Goal: Information Seeking & Learning: Learn about a topic

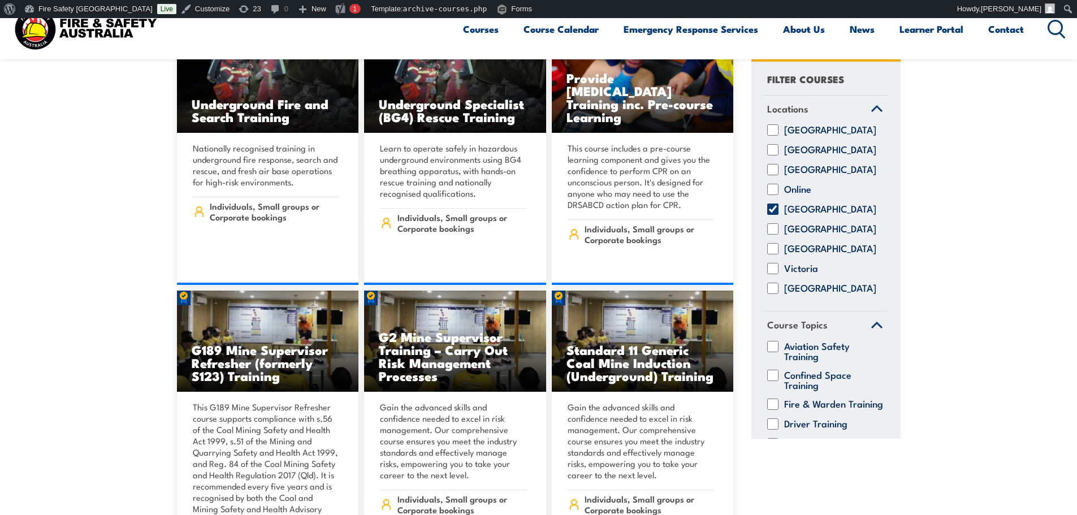
scroll to position [754, 0]
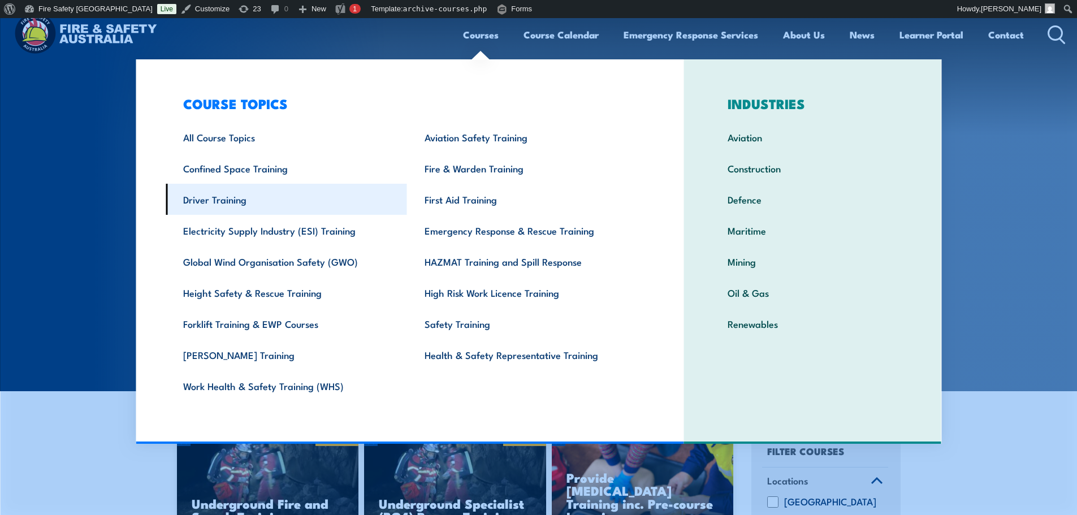
click at [241, 201] on link "Driver Training" at bounding box center [286, 199] width 241 height 31
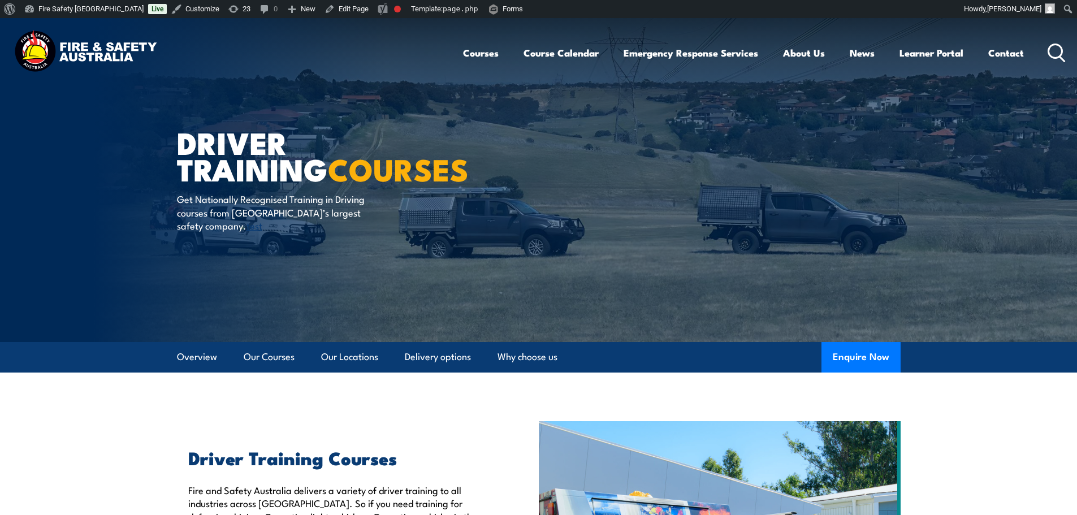
click at [67, 44] on img at bounding box center [85, 52] width 148 height 49
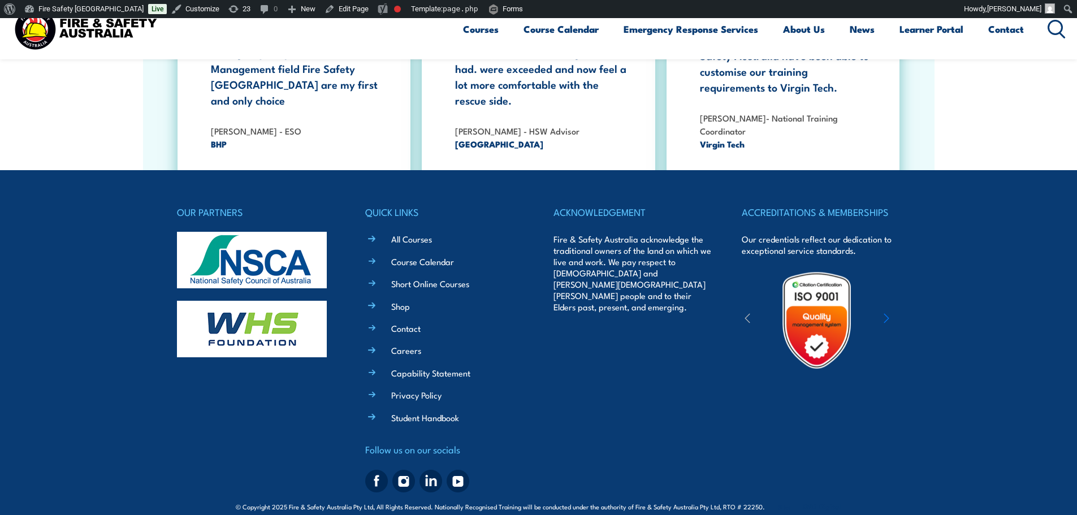
click at [887, 314] on icon "button" at bounding box center [886, 318] width 5 height 9
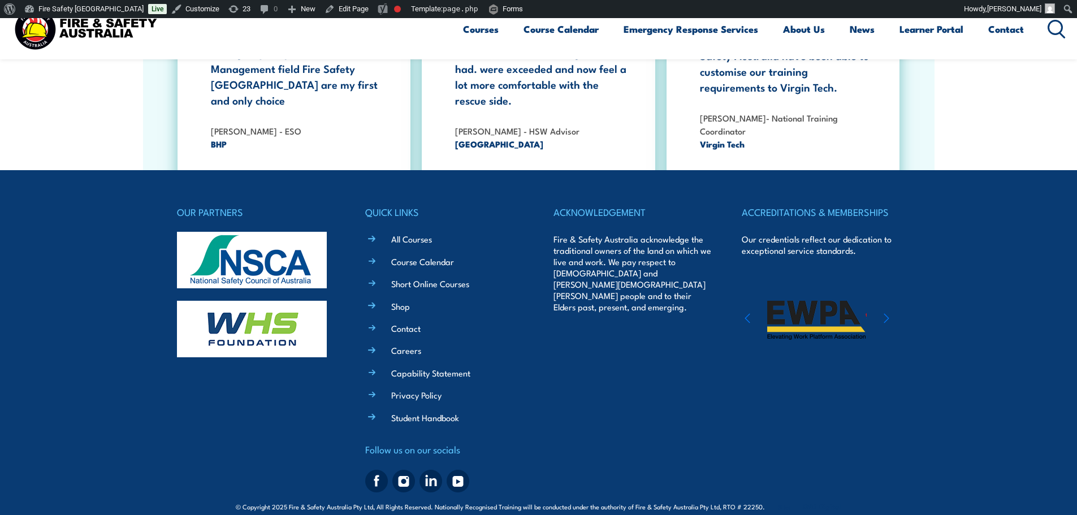
click at [887, 314] on icon "button" at bounding box center [886, 318] width 5 height 9
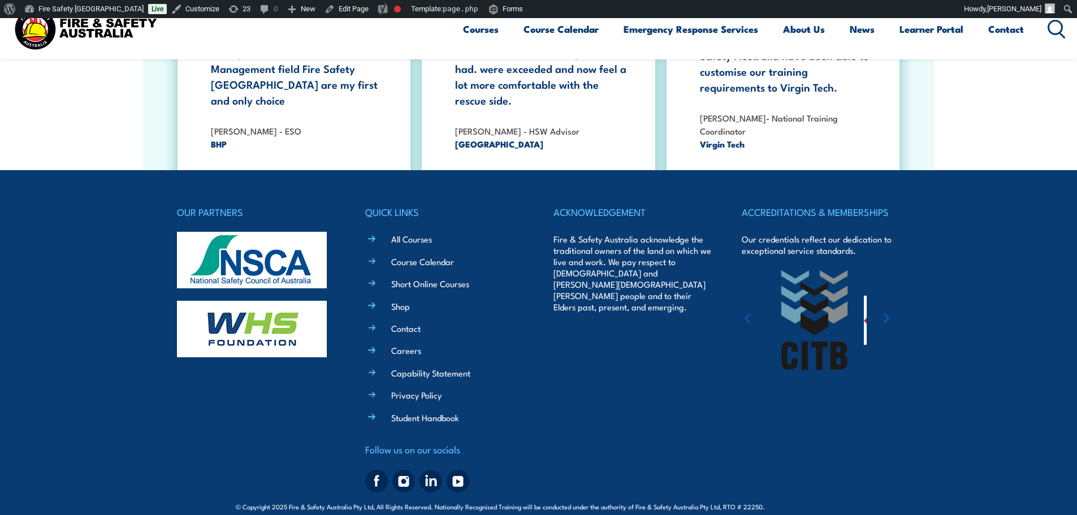
click at [887, 314] on icon "button" at bounding box center [886, 318] width 5 height 9
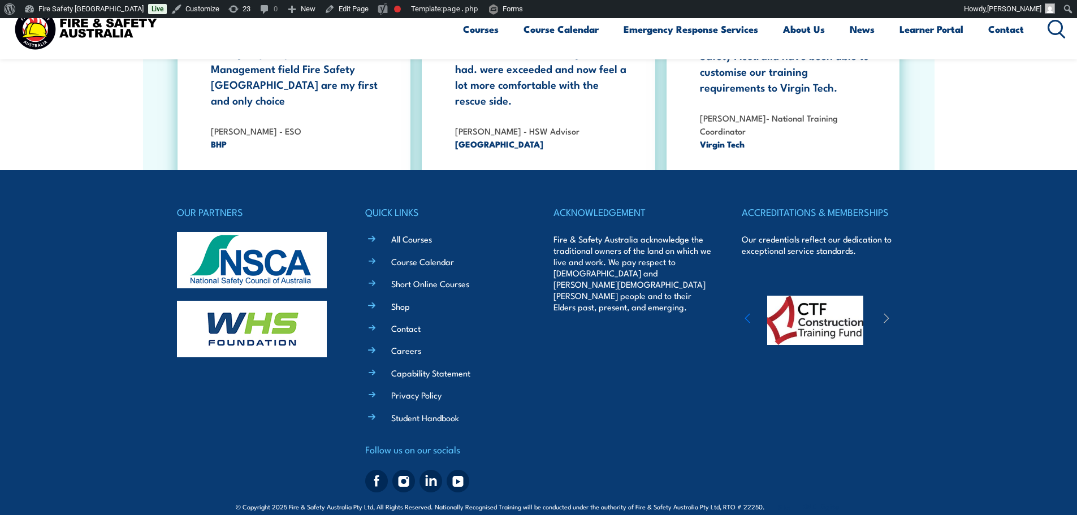
click at [976, 236] on footer "OUR PARTNERS QUICK LINKS All Courses Course Calendar Short Online Courses Shop …" at bounding box center [538, 350] width 1077 height 361
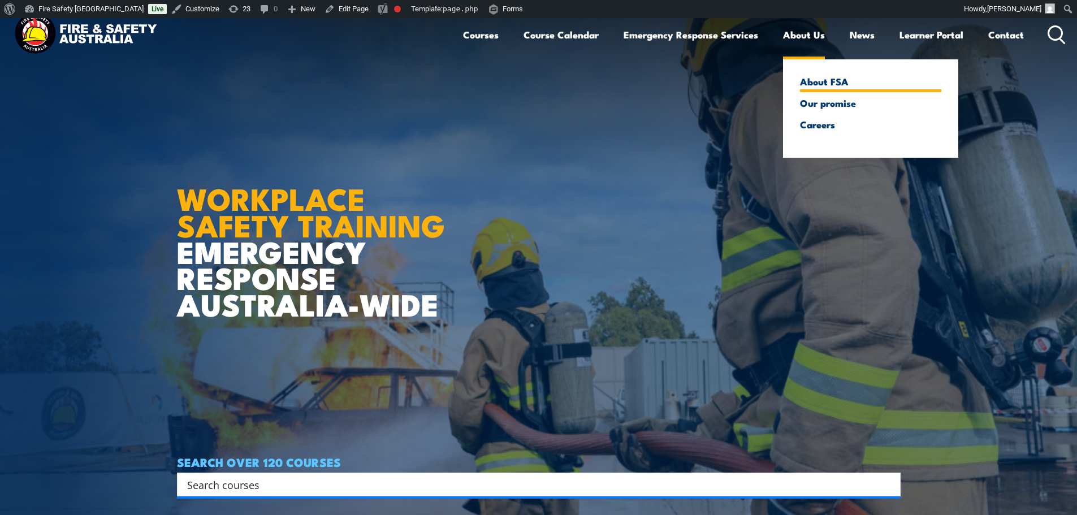
click at [830, 85] on link "About FSA" at bounding box center [870, 81] width 141 height 10
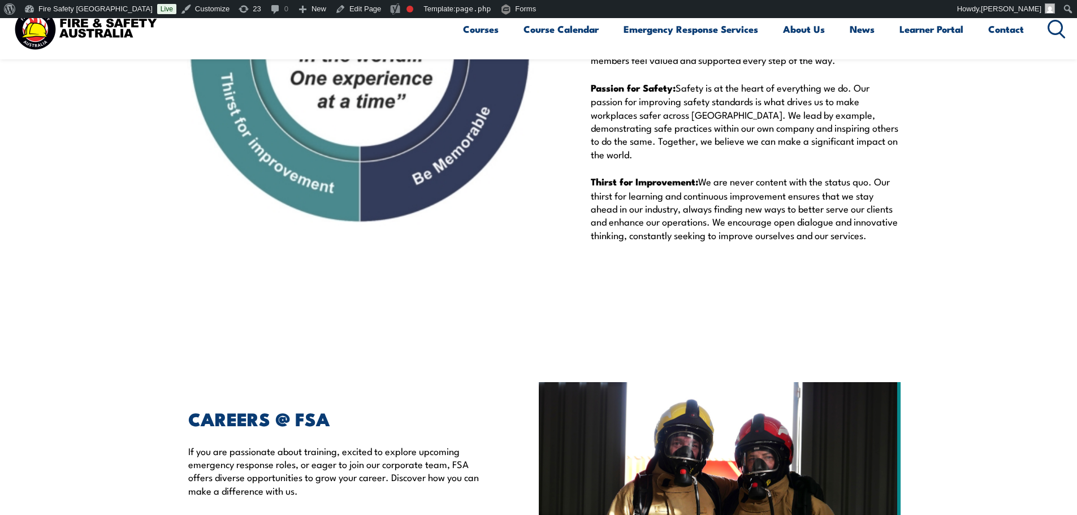
scroll to position [1508, 0]
click at [1009, 299] on section "OUR VALUES At Fire & Safety Australia, our core values drive everything we do: …" at bounding box center [538, 49] width 1077 height 543
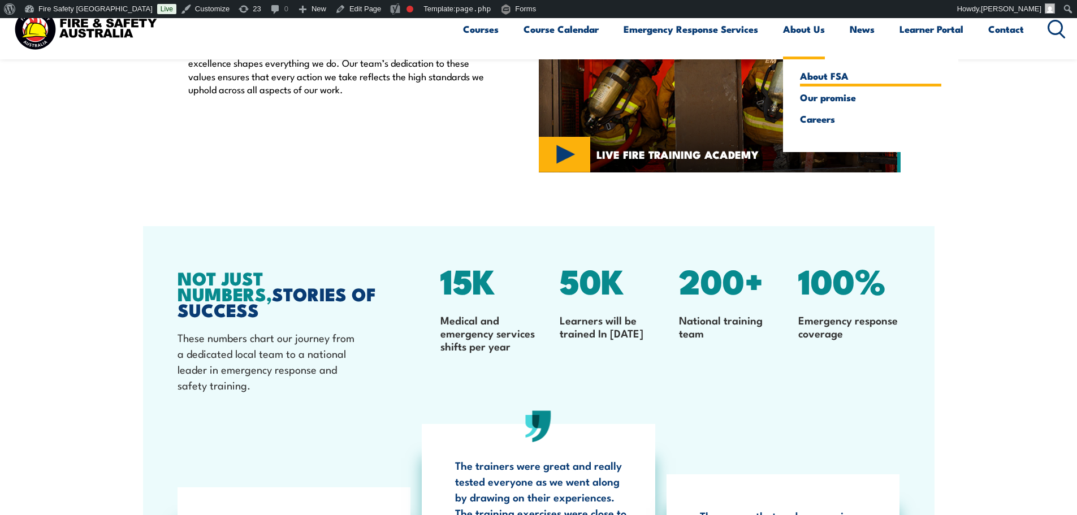
click at [817, 78] on link "About FSA" at bounding box center [870, 76] width 141 height 10
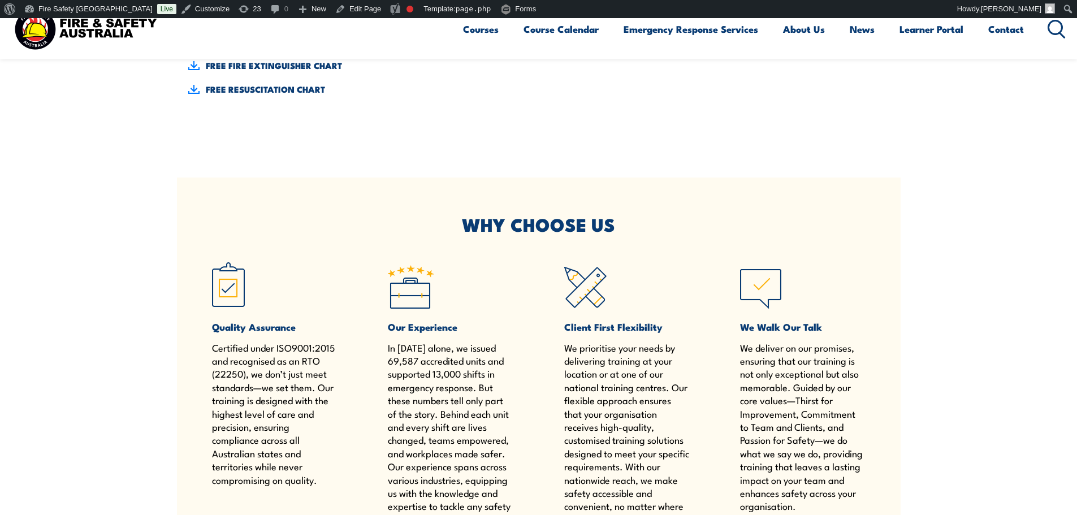
scroll to position [295, 0]
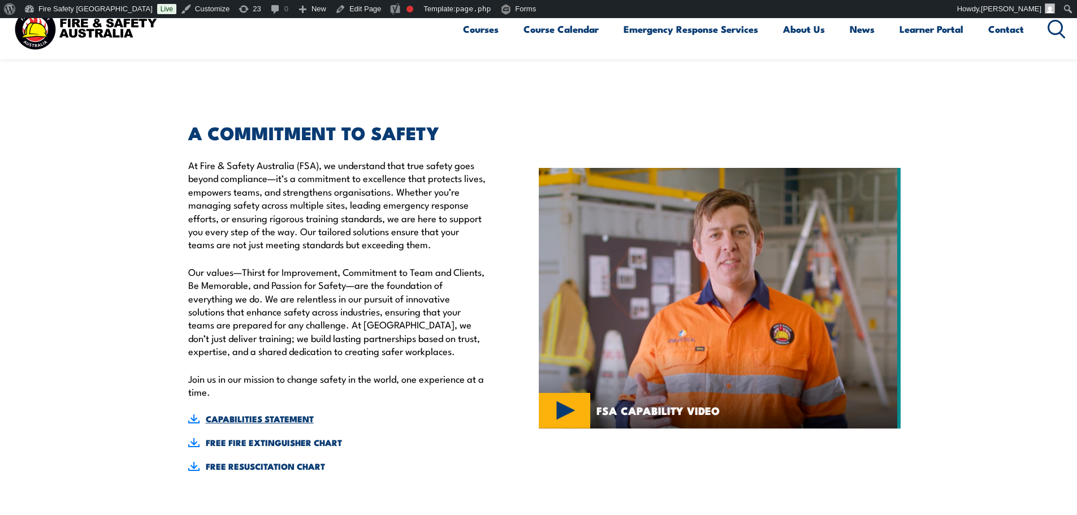
click at [276, 415] on link "CAPABILITIES STATEMENT" at bounding box center [337, 419] width 299 height 12
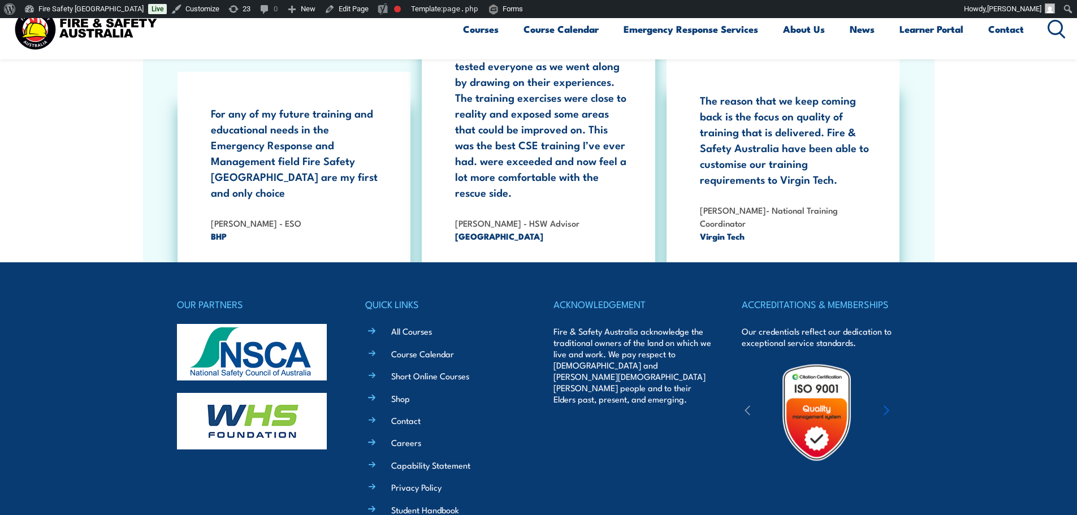
scroll to position [1974, 0]
